Goal: Task Accomplishment & Management: Manage account settings

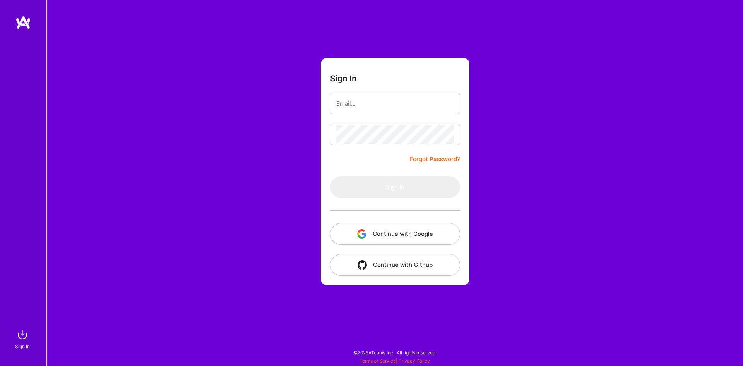
click at [400, 235] on button "Continue with Google" at bounding box center [395, 234] width 130 height 22
click at [522, 273] on div "Sign In Forgot Password? Sign In Continue with Google Continue with Github" at bounding box center [394, 183] width 697 height 366
click at [21, 333] on img at bounding box center [22, 334] width 15 height 15
click at [21, 332] on img at bounding box center [22, 334] width 15 height 15
drag, startPoint x: 738, startPoint y: 314, endPoint x: 737, endPoint y: 318, distance: 3.9
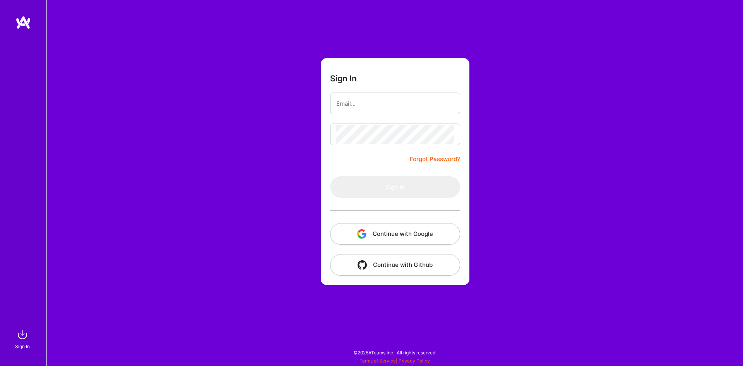
click at [737, 320] on div "Sign In Forgot Password? Sign In Continue with Google Continue with Github" at bounding box center [394, 183] width 697 height 366
drag, startPoint x: 447, startPoint y: 58, endPoint x: 578, endPoint y: 179, distance: 178.1
click at [577, 178] on div "Sign In Forgot Password? Sign In Continue with Google Continue with Github" at bounding box center [394, 183] width 697 height 366
click at [487, 189] on div "Sign In Forgot Password? Sign In Continue with Google Continue with Github" at bounding box center [394, 183] width 697 height 366
drag, startPoint x: 368, startPoint y: 167, endPoint x: 393, endPoint y: 191, distance: 34.2
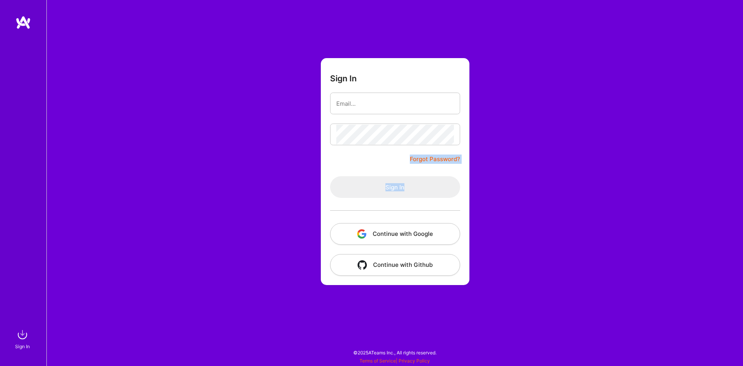
click at [428, 200] on form "Sign In Forgot Password? Sign In Continue with Google Continue with Github" at bounding box center [395, 171] width 149 height 227
drag, startPoint x: 333, startPoint y: 119, endPoint x: 499, endPoint y: 230, distance: 199.7
click at [468, 242] on form "Sign In Forgot Password? Sign In Continue with Google Continue with Github" at bounding box center [395, 171] width 149 height 227
click at [518, 221] on div "Sign In Forgot Password? Sign In Continue with Google Continue with Github" at bounding box center [394, 183] width 697 height 366
click at [452, 208] on div at bounding box center [395, 210] width 130 height 25
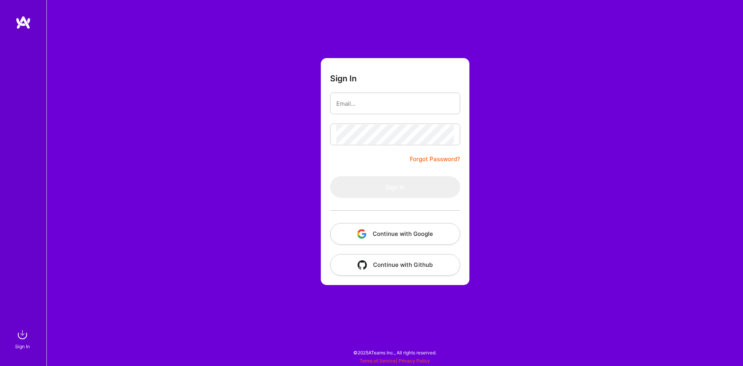
click at [389, 232] on button "Continue with Google" at bounding box center [395, 234] width 130 height 22
click at [368, 98] on input "email" at bounding box center [395, 104] width 118 height 20
